Goal: Task Accomplishment & Management: Use online tool/utility

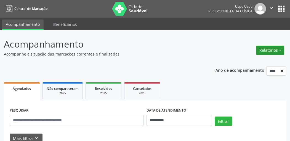
click at [270, 49] on button "Relatórios" at bounding box center [270, 50] width 28 height 9
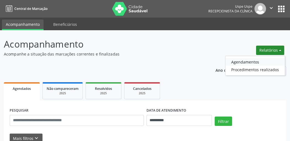
click at [255, 60] on link "Agendamentos" at bounding box center [254, 62] width 59 height 8
select select "*"
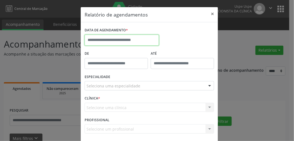
click at [139, 40] on input "text" at bounding box center [122, 40] width 74 height 11
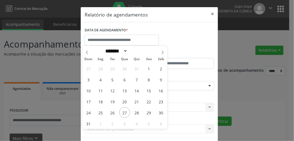
click at [129, 116] on div "27 28 29 30 31 1 2 3 4 5 6 7 8 9 10 11 12 13 14 15 16 17 18 19 20 21 22 23 24 2…" at bounding box center [124, 96] width 85 height 66
click at [127, 113] on span "27" at bounding box center [124, 112] width 11 height 11
type input "**********"
click at [129, 113] on span "27" at bounding box center [124, 112] width 11 height 11
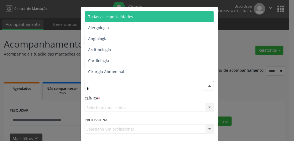
type input "**"
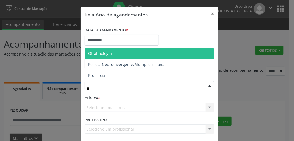
click at [106, 55] on span "Oftalmologia" at bounding box center [100, 53] width 24 height 5
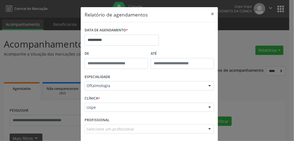
scroll to position [24, 0]
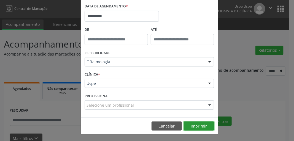
click at [193, 127] on button "Imprimir" at bounding box center [199, 126] width 30 height 9
